Goal: Navigation & Orientation: Find specific page/section

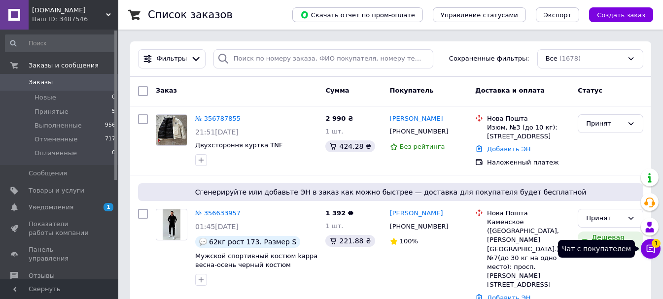
click at [652, 251] on icon at bounding box center [651, 249] width 10 height 10
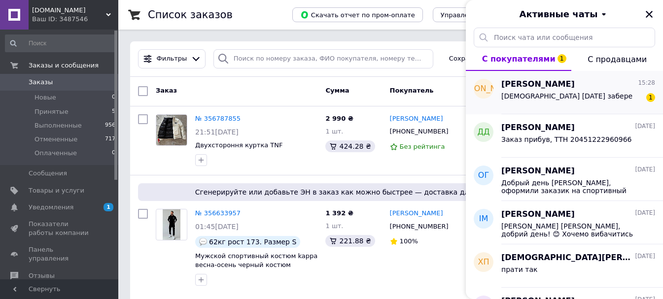
click at [581, 99] on div "[DEMOGRAPHIC_DATA] [DATE] забере 1" at bounding box center [578, 98] width 154 height 16
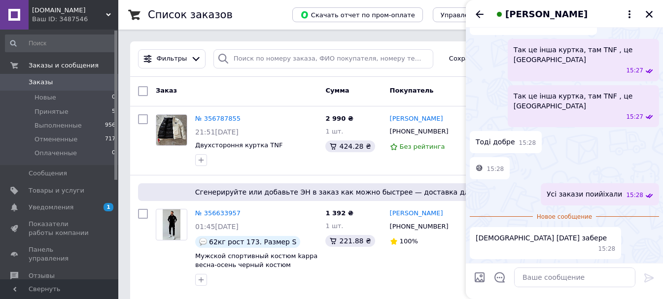
scroll to position [902, 0]
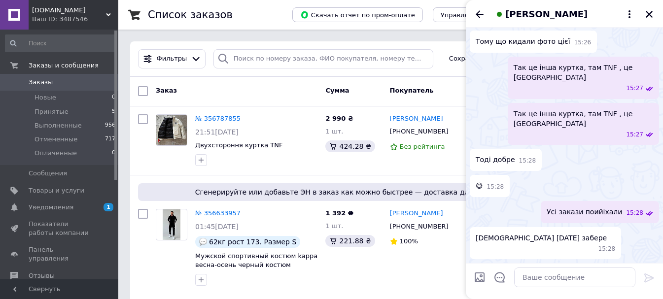
click at [57, 209] on span "Уведомления" at bounding box center [51, 207] width 45 height 9
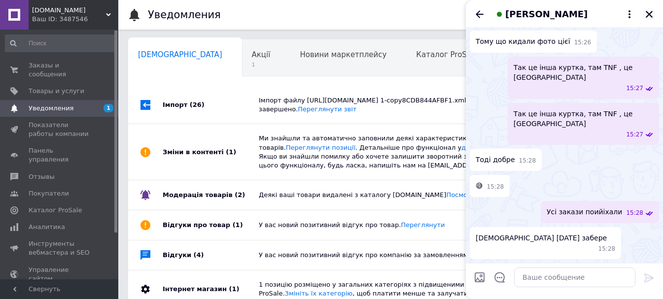
drag, startPoint x: 648, startPoint y: 13, endPoint x: 583, endPoint y: 37, distance: 68.8
click at [648, 14] on icon "Закрыть" at bounding box center [649, 14] width 9 height 9
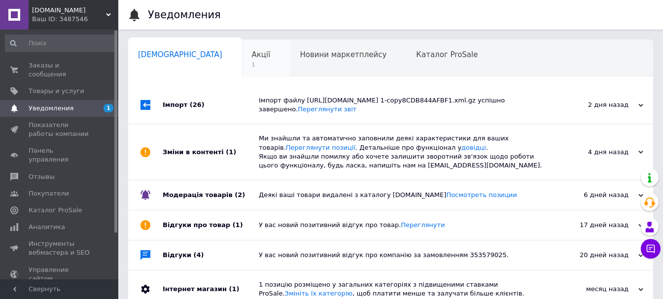
click at [252, 58] on span "Акції" at bounding box center [261, 54] width 19 height 9
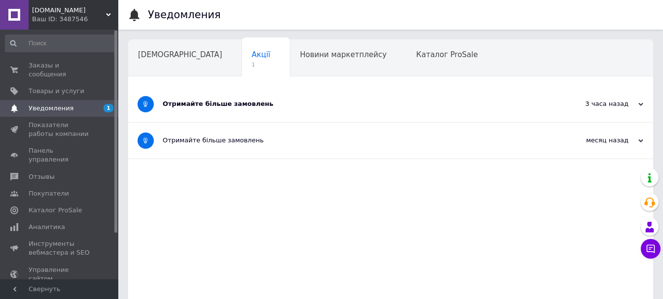
click at [241, 112] on div "Отримайте більше замовлень" at bounding box center [354, 104] width 382 height 36
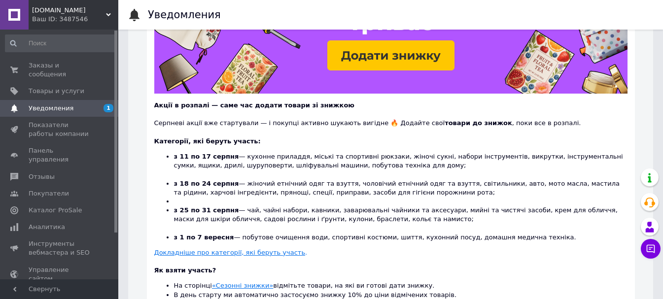
scroll to position [33, 0]
